Goal: Find specific page/section: Find specific page/section

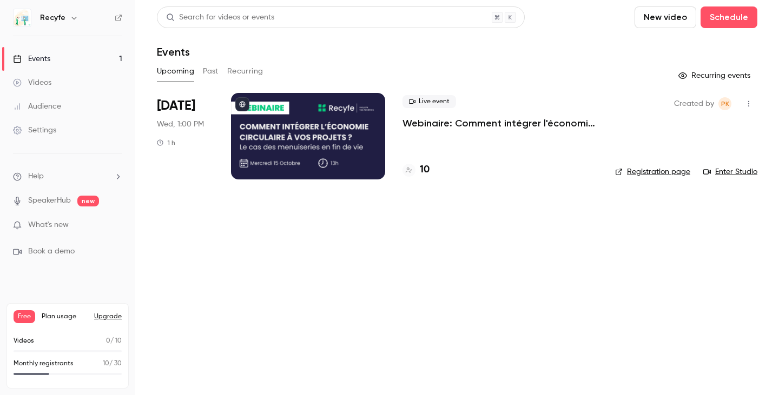
click at [417, 169] on div "10" at bounding box center [415, 170] width 27 height 15
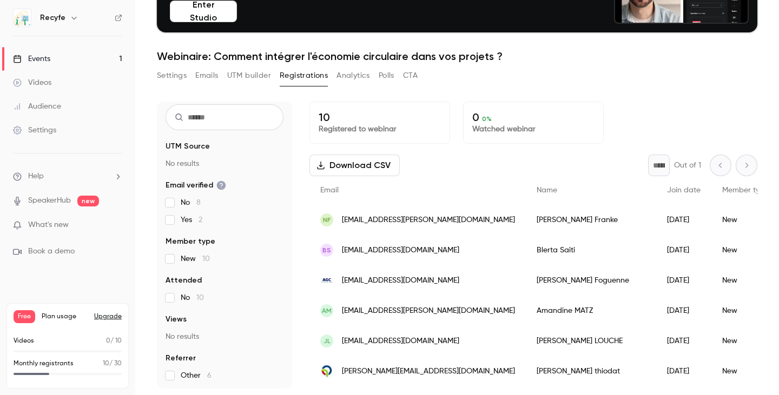
scroll to position [31, 0]
